Goal: Transaction & Acquisition: Purchase product/service

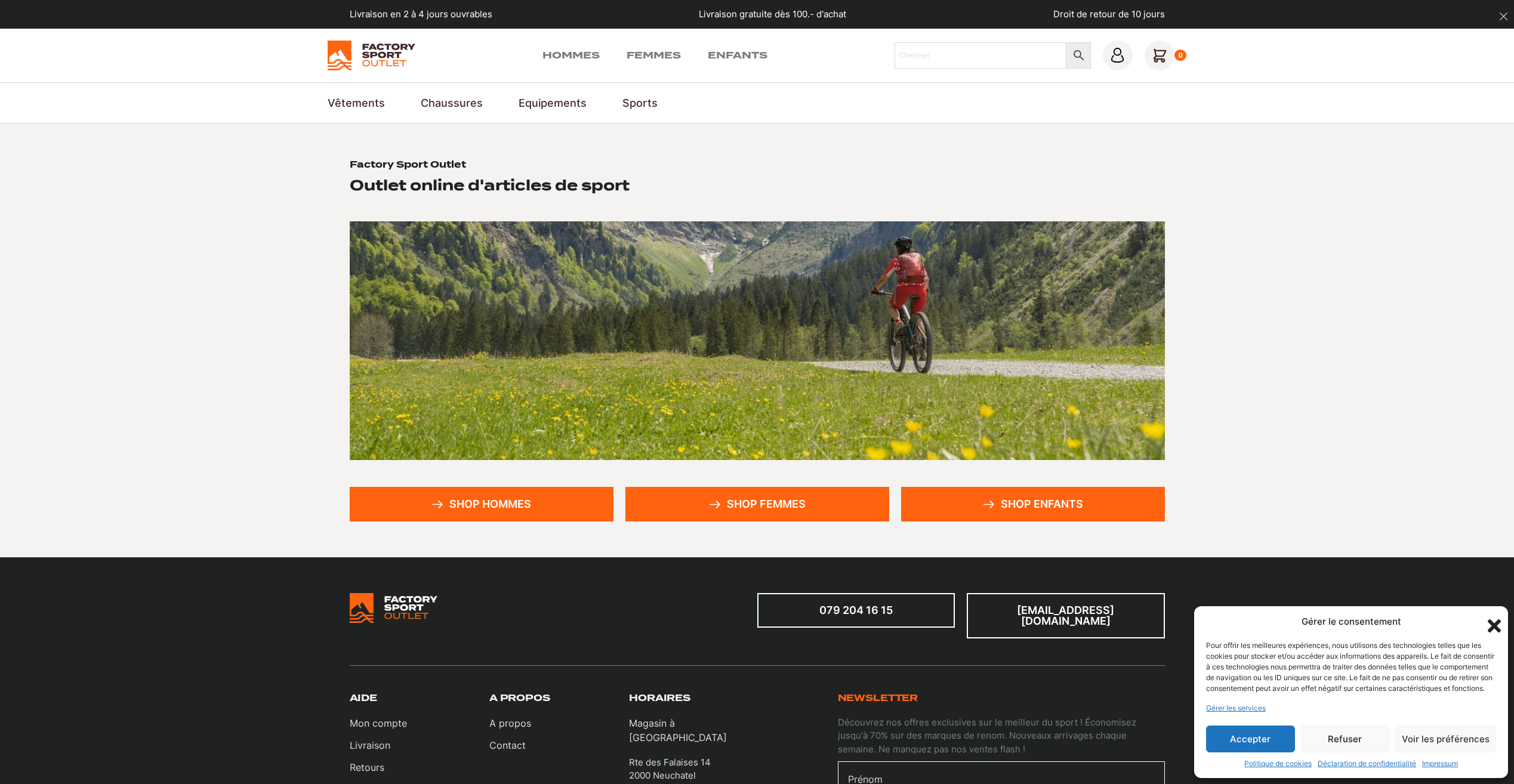
click at [492, 500] on link "Shop hommes" at bounding box center [481, 504] width 264 height 34
